Goal: Information Seeking & Learning: Check status

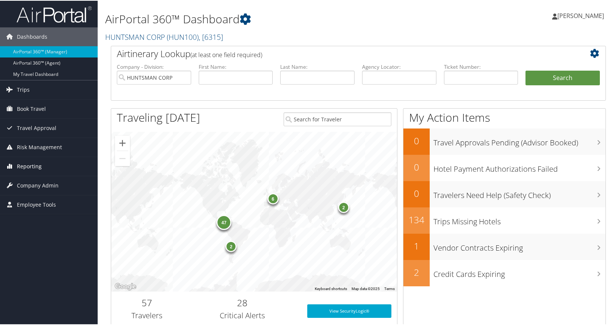
click at [36, 163] on span "Reporting" at bounding box center [29, 165] width 25 height 19
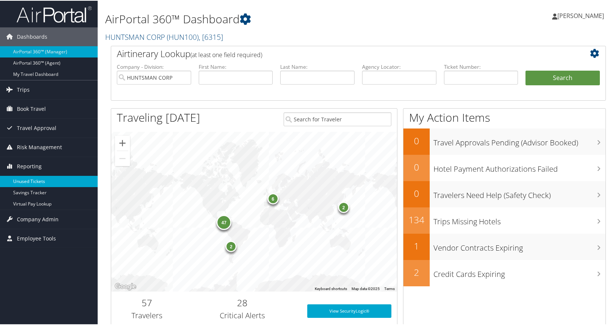
click at [37, 178] on link "Unused Tickets" at bounding box center [49, 180] width 98 height 11
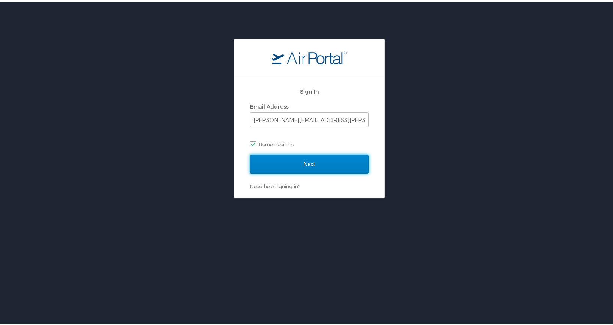
click at [309, 163] on input "Next" at bounding box center [309, 162] width 119 height 19
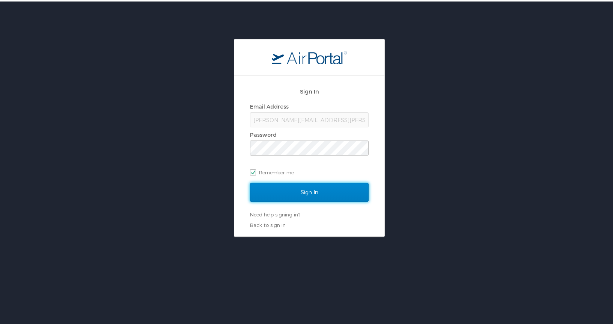
click at [324, 193] on input "Sign In" at bounding box center [309, 190] width 119 height 19
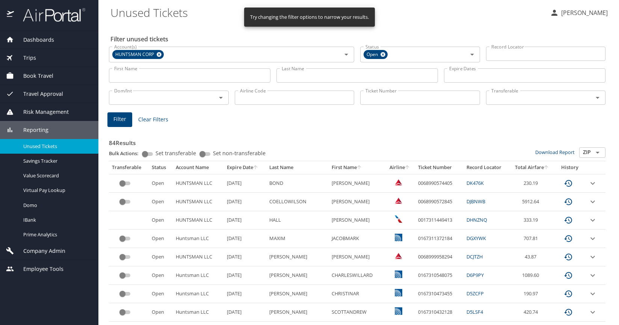
click at [331, 74] on input "Last Name" at bounding box center [356, 75] width 161 height 14
type input "[PERSON_NAME]"
click at [121, 120] on span "Filter" at bounding box center [119, 119] width 13 height 9
